Goal: Transaction & Acquisition: Purchase product/service

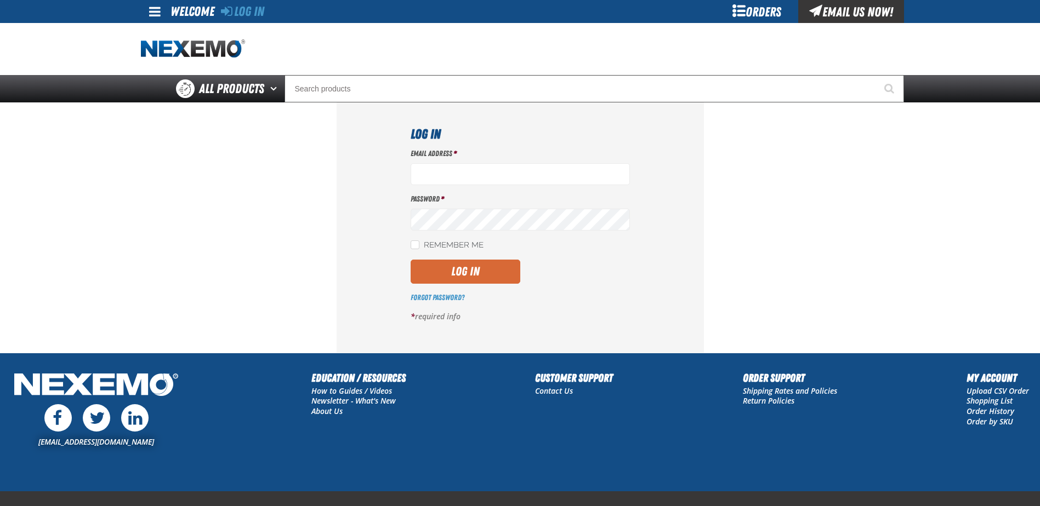
type input "smahar@huskerautogroup.com"
click at [451, 269] on button "Log In" at bounding box center [465, 272] width 110 height 24
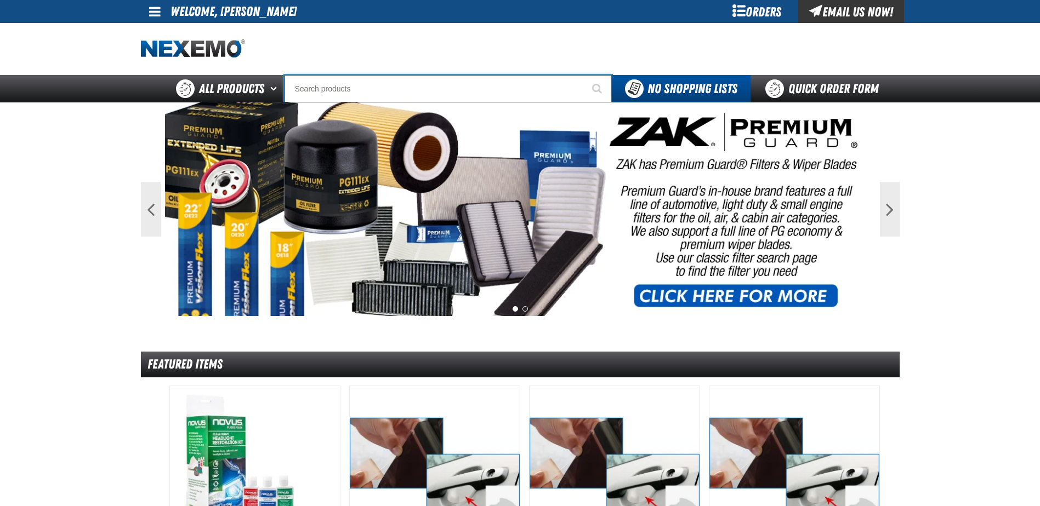
click at [490, 88] on input "Search" at bounding box center [447, 88] width 327 height 27
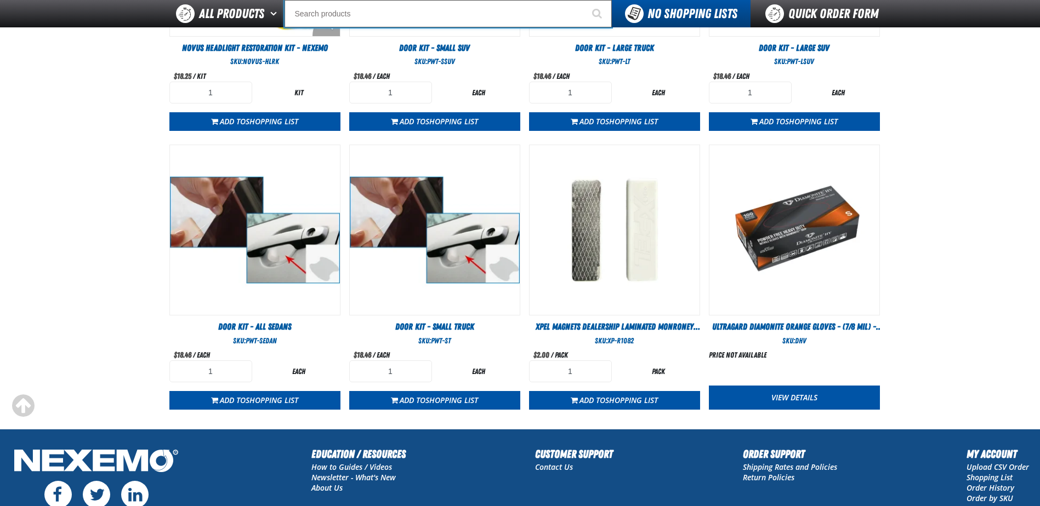
scroll to position [493, 0]
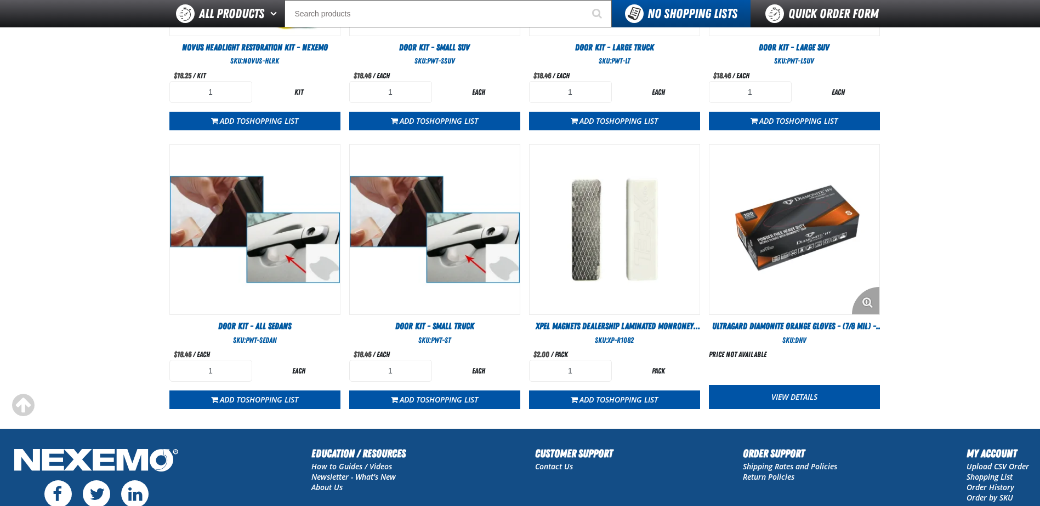
click at [761, 292] on img "View Details of the Ultragard Diamonite Orange Gloves - (7/8 mil) - (100 gloves…" at bounding box center [794, 230] width 170 height 170
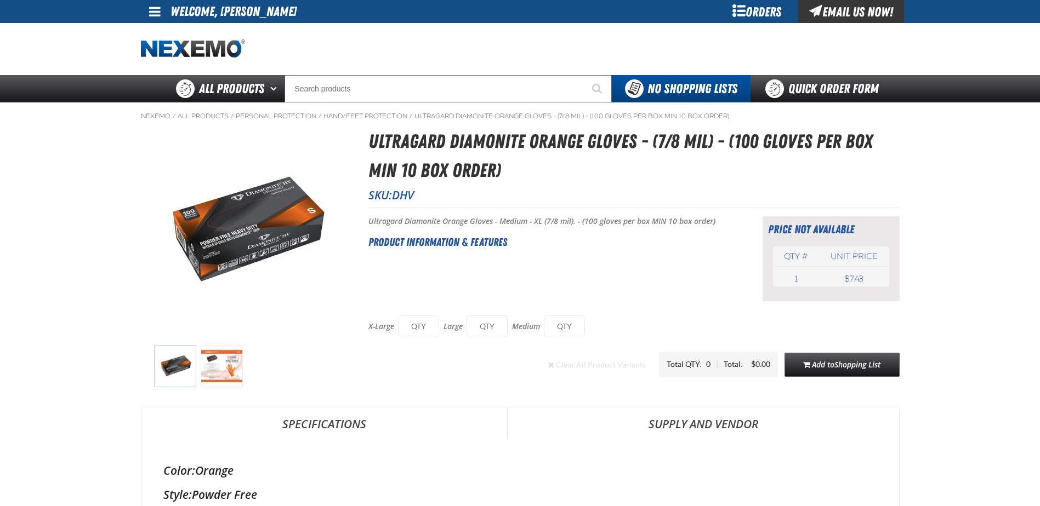
click at [237, 367] on img at bounding box center [222, 366] width 42 height 42
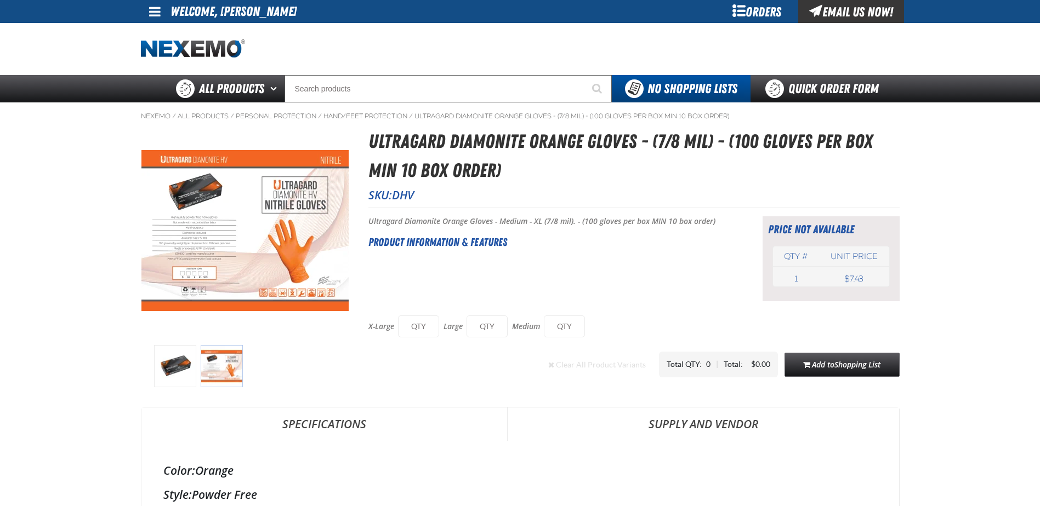
click at [760, 14] on div "Orders" at bounding box center [757, 11] width 82 height 23
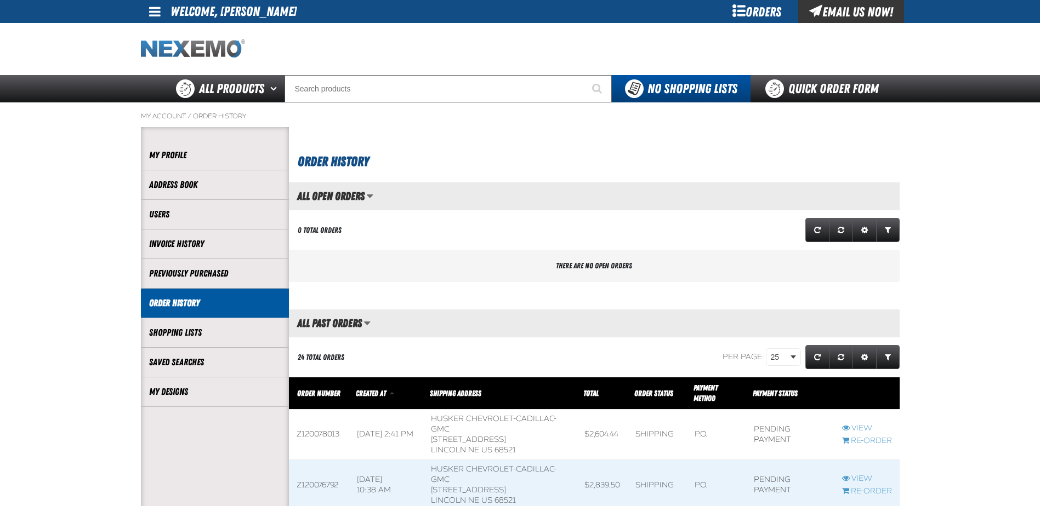
click at [227, 53] on img "Home" at bounding box center [193, 48] width 104 height 19
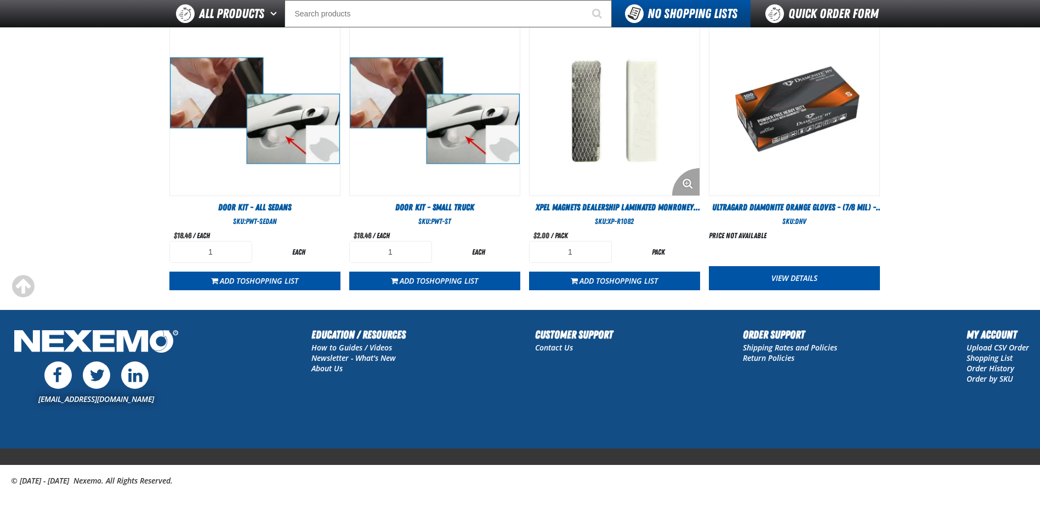
scroll to position [625, 0]
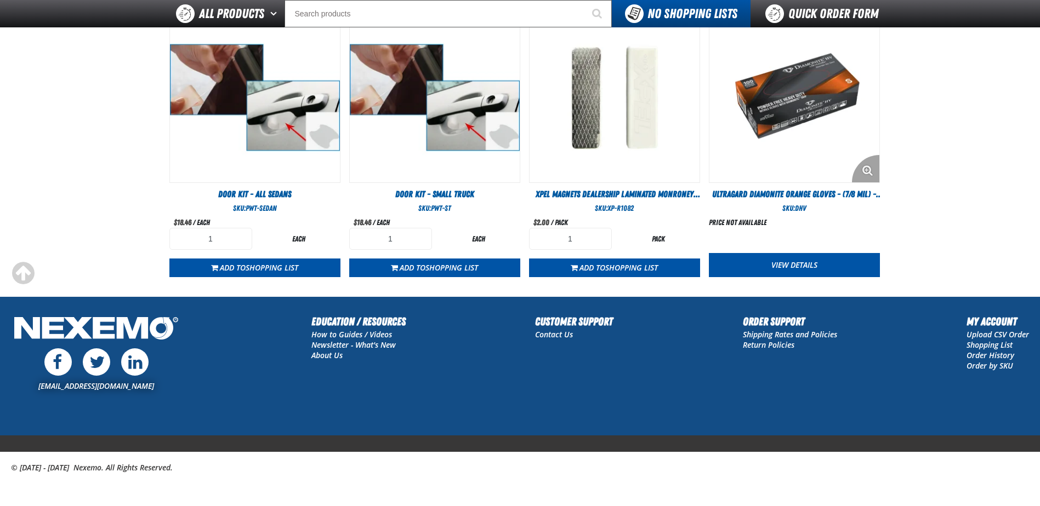
click at [781, 111] on img "View Details of the Ultragard Diamonite Orange Gloves - (7/8 mil) - (100 gloves…" at bounding box center [794, 98] width 170 height 170
